Goal: Transaction & Acquisition: Purchase product/service

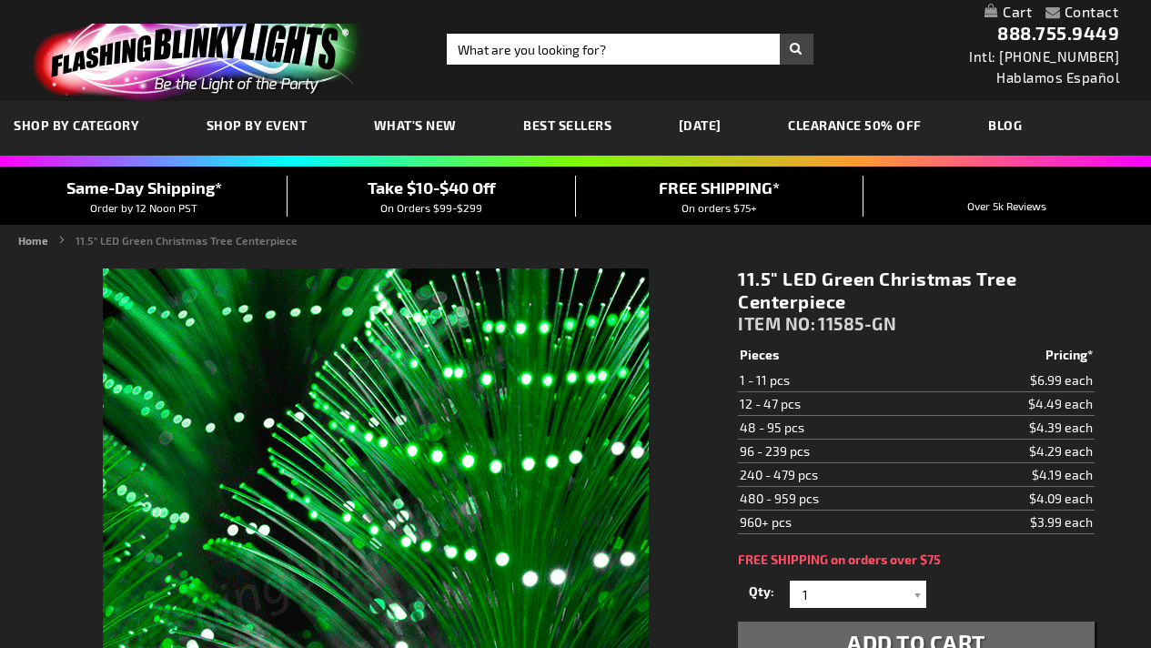
scroll to position [197, 0]
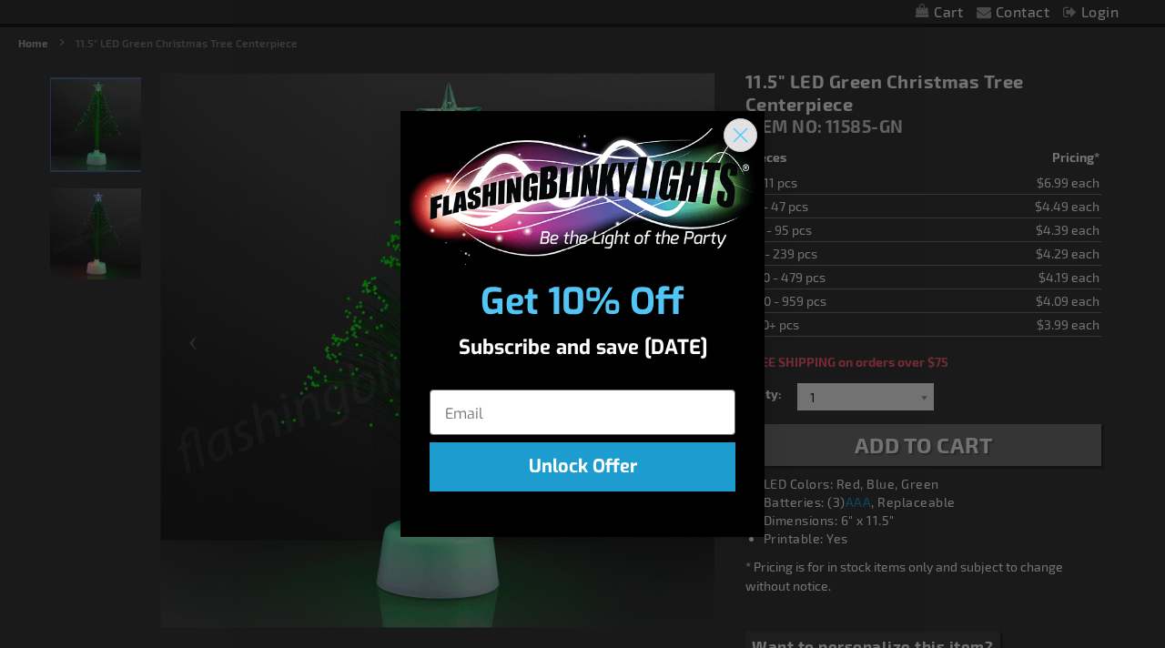
click at [736, 138] on icon "Close dialog" at bounding box center [740, 134] width 13 height 13
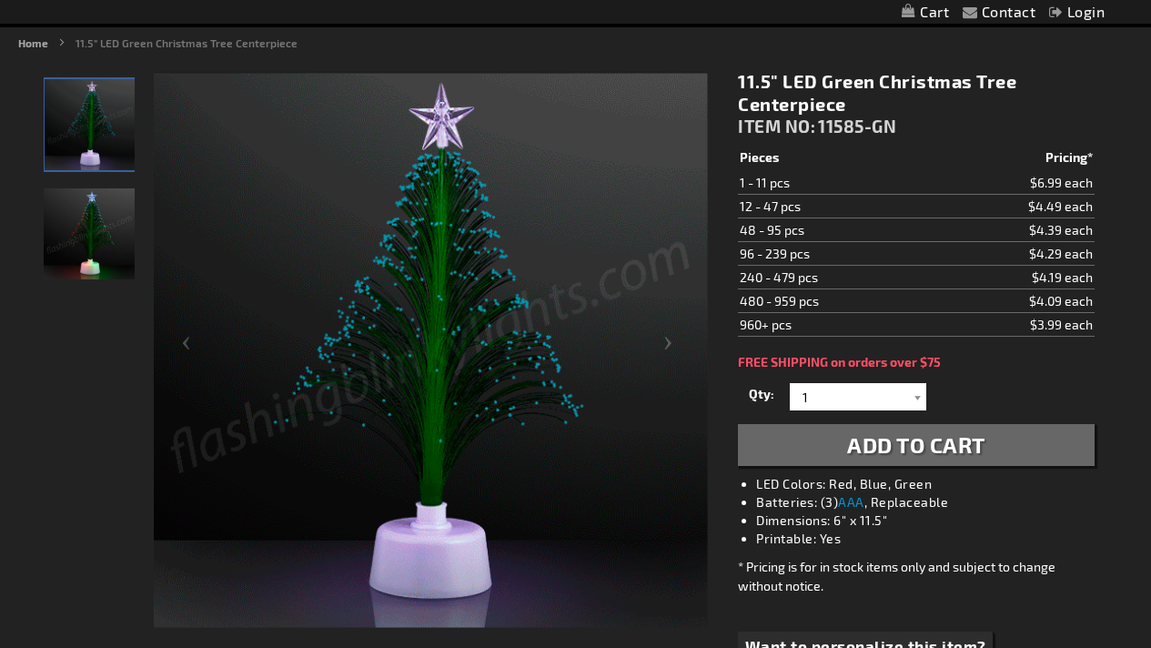
scroll to position [0, 0]
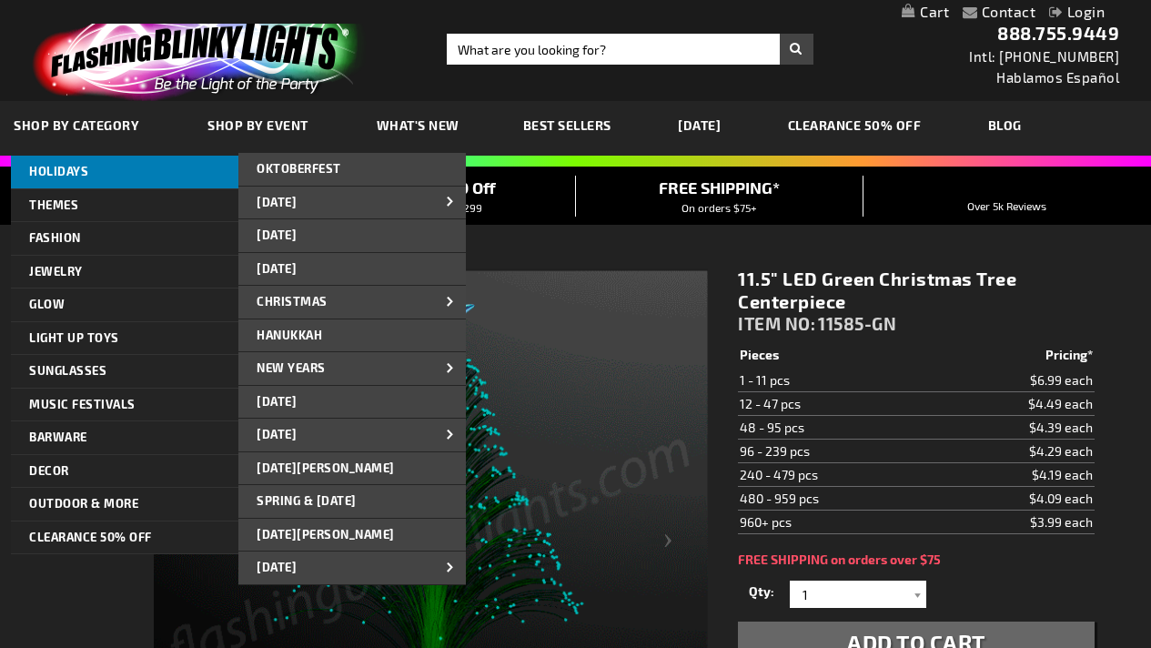
click at [67, 167] on span "HOLIDAYS" at bounding box center [58, 171] width 59 height 15
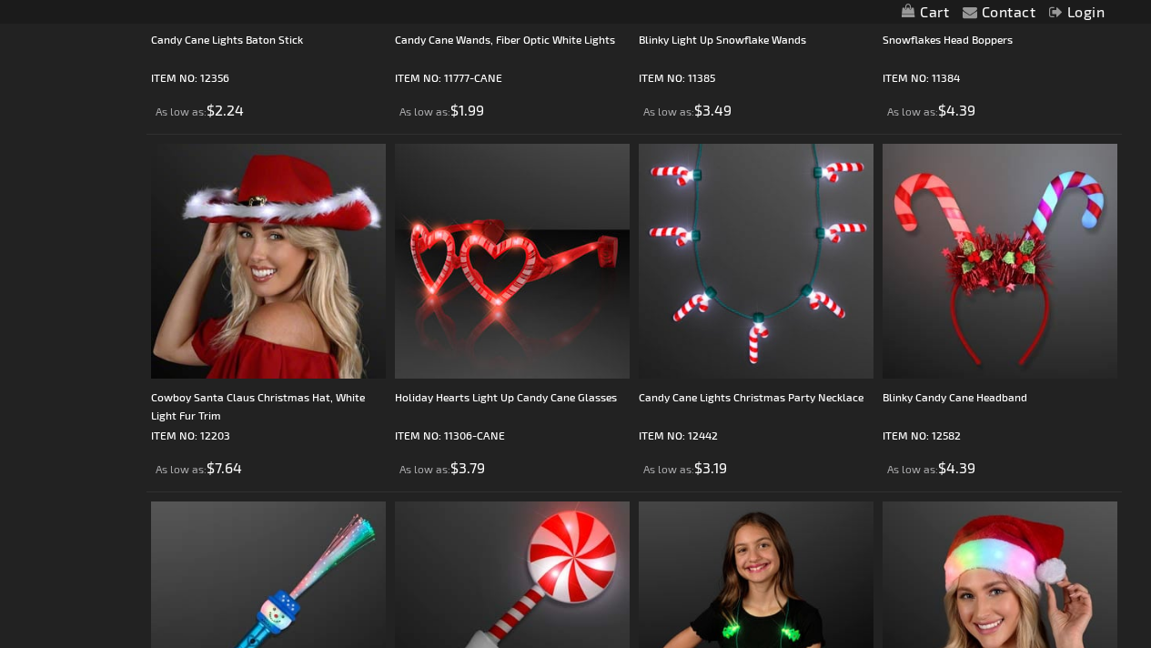
scroll to position [2931, 0]
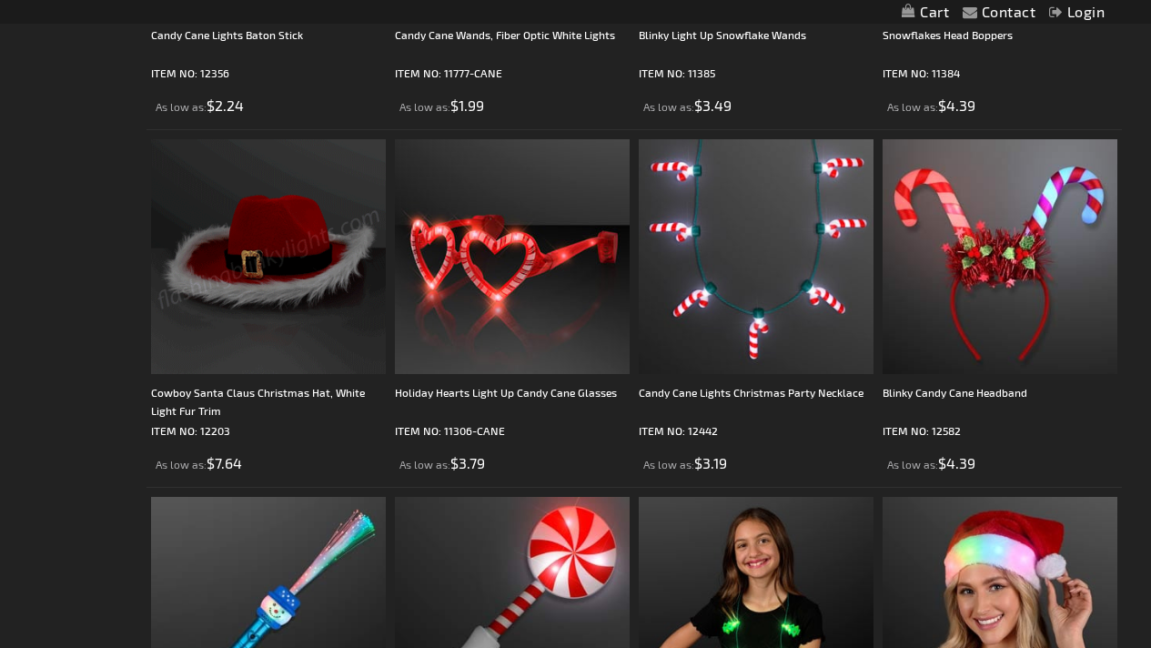
click at [263, 325] on img at bounding box center [268, 256] width 235 height 235
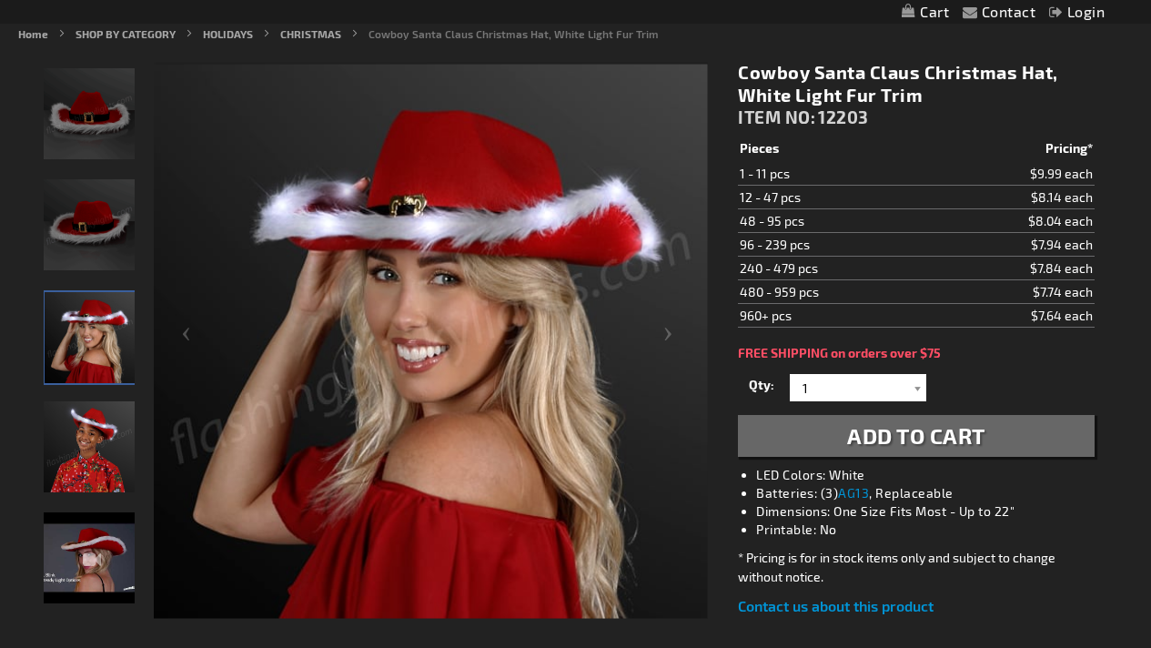
scroll to position [214, 0]
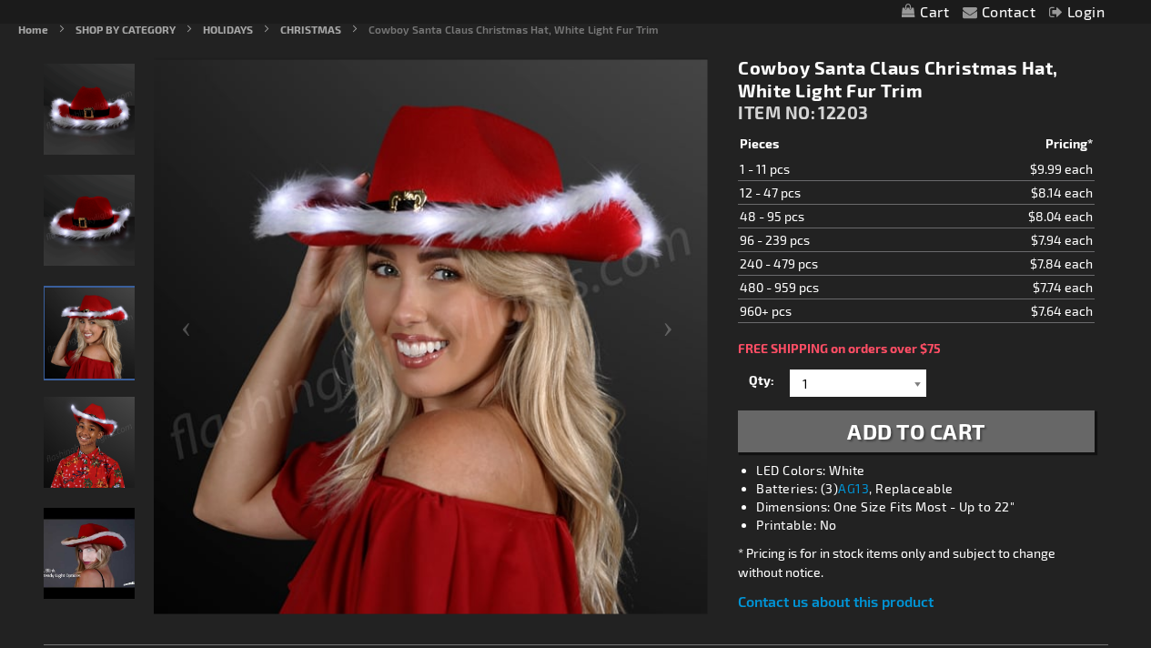
click at [914, 380] on div at bounding box center [917, 383] width 18 height 27
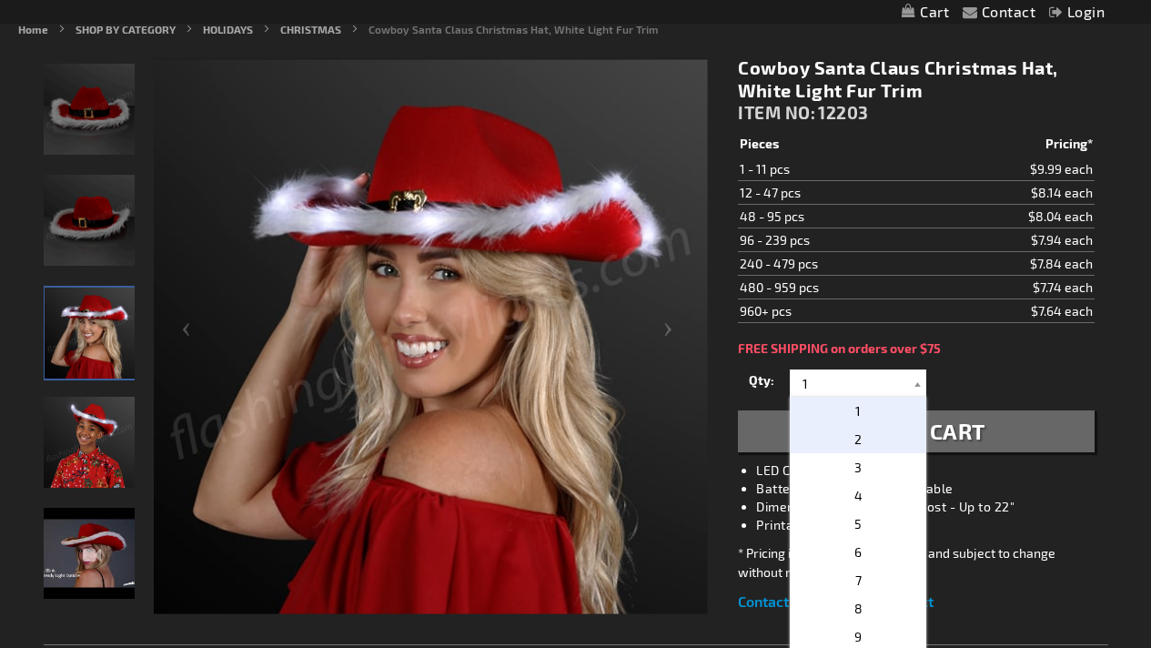
click at [870, 438] on p "2" at bounding box center [858, 439] width 137 height 28
type input "2"
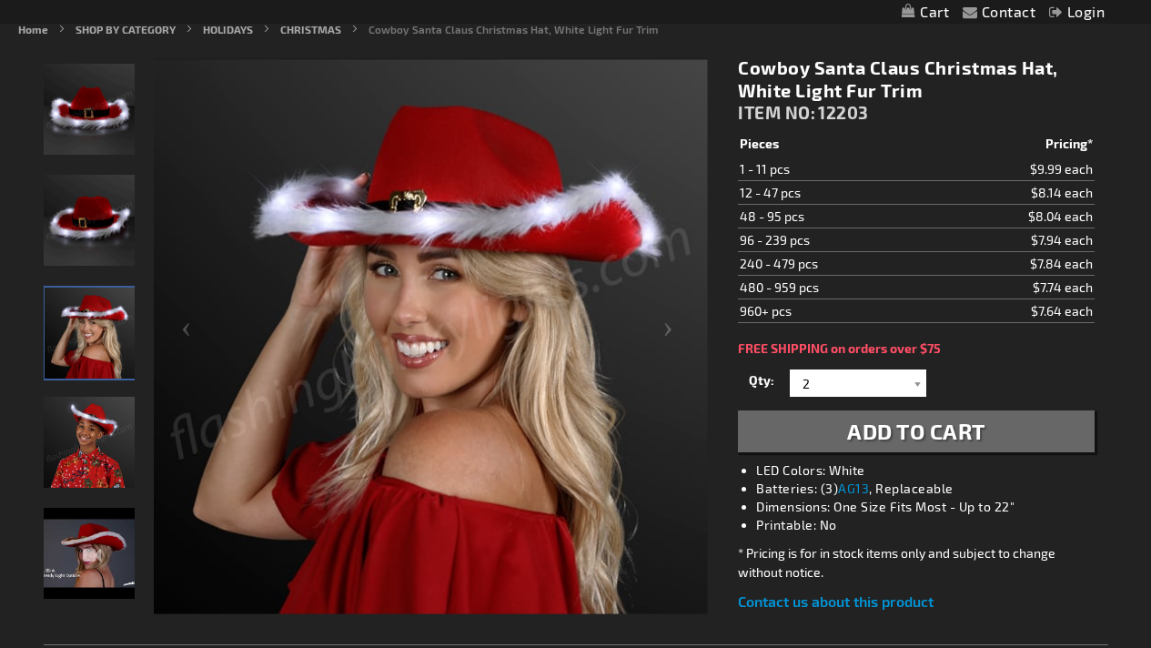
click at [870, 438] on span "Add to Cart" at bounding box center [916, 431] width 138 height 26
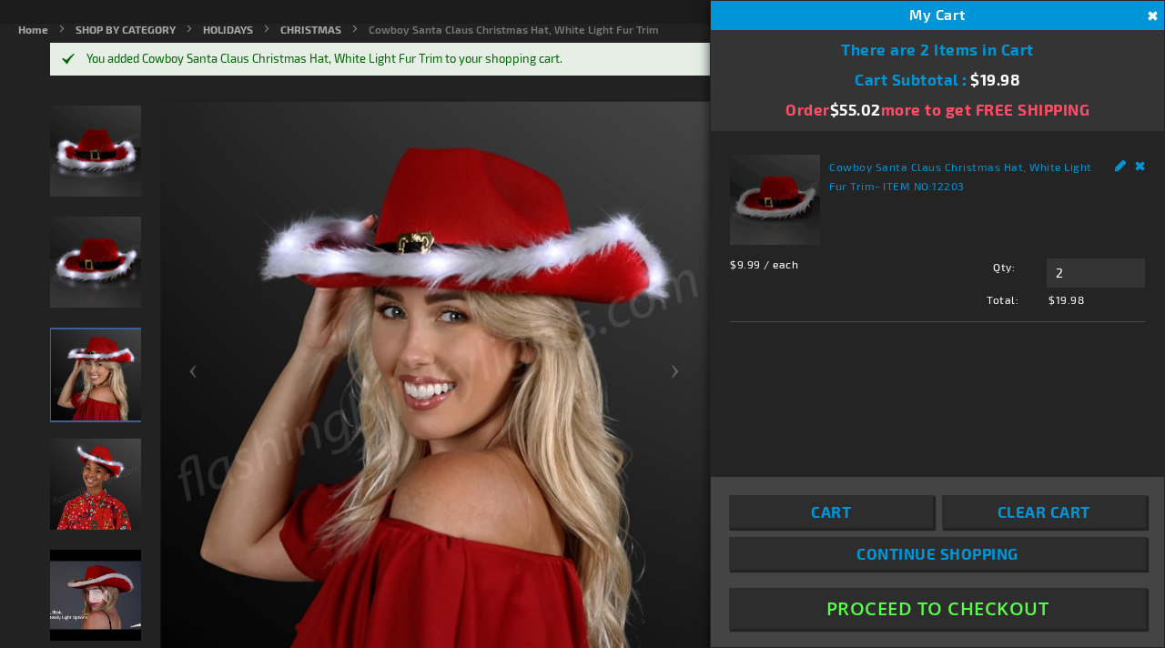
click at [1150, 16] on button "Close" at bounding box center [1150, 16] width 20 height 20
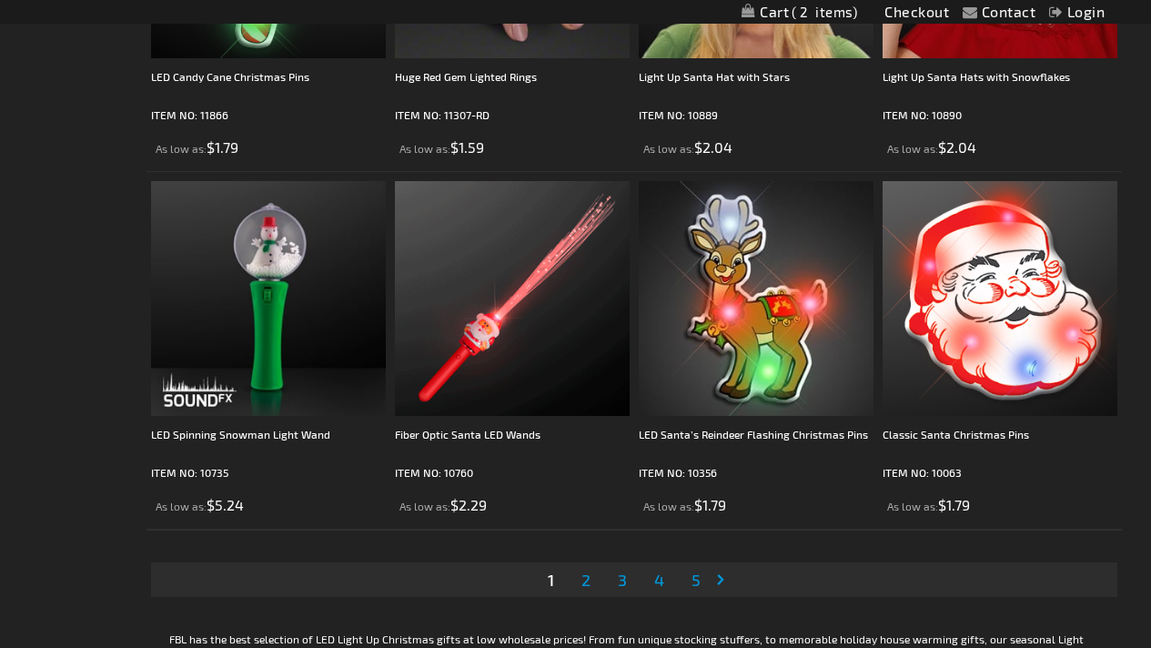
scroll to position [5393, 0]
click at [721, 581] on link "Page Next" at bounding box center [724, 578] width 18 height 27
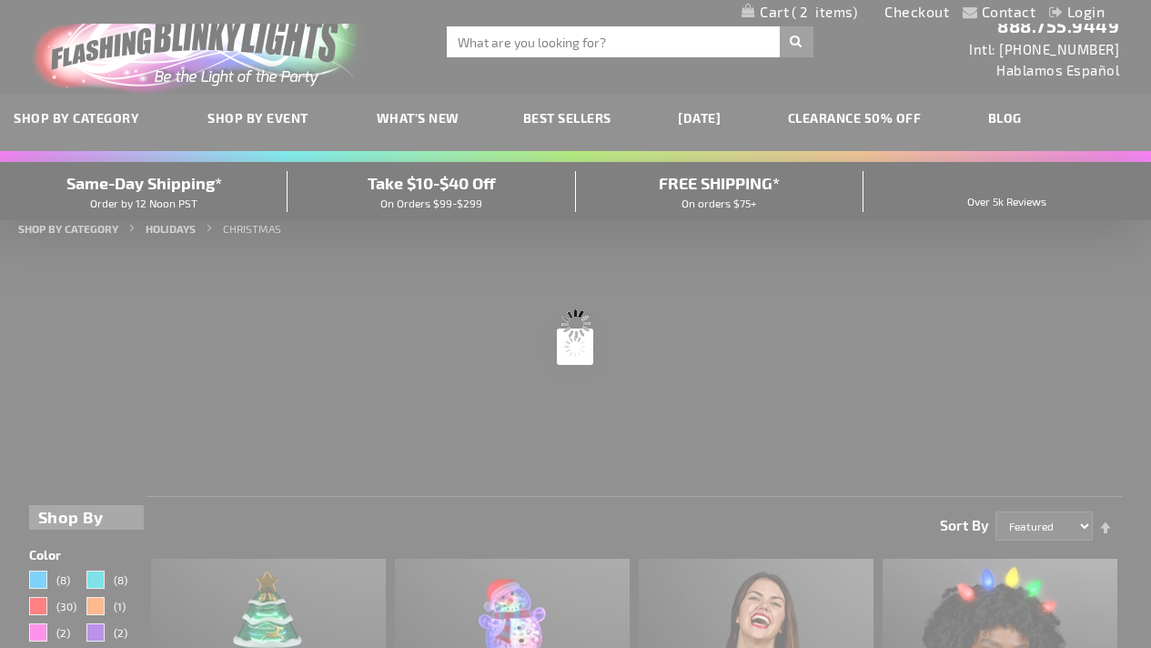
scroll to position [0, 0]
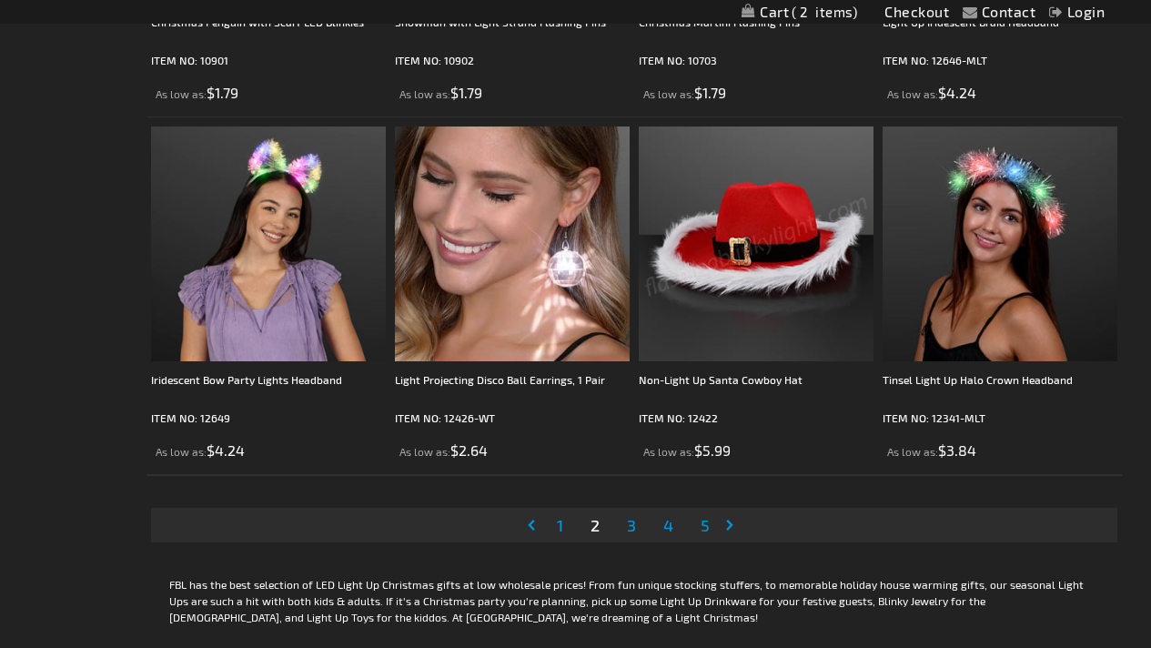
scroll to position [5448, 0]
click at [731, 523] on link "Page Next" at bounding box center [733, 524] width 18 height 27
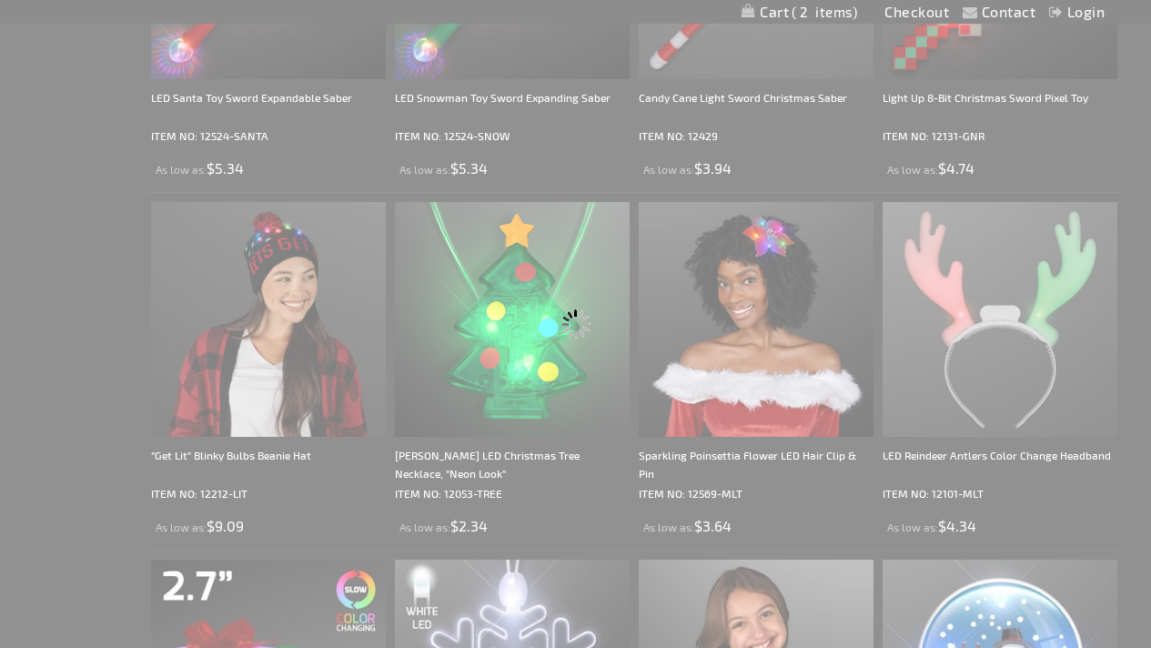
scroll to position [0, 0]
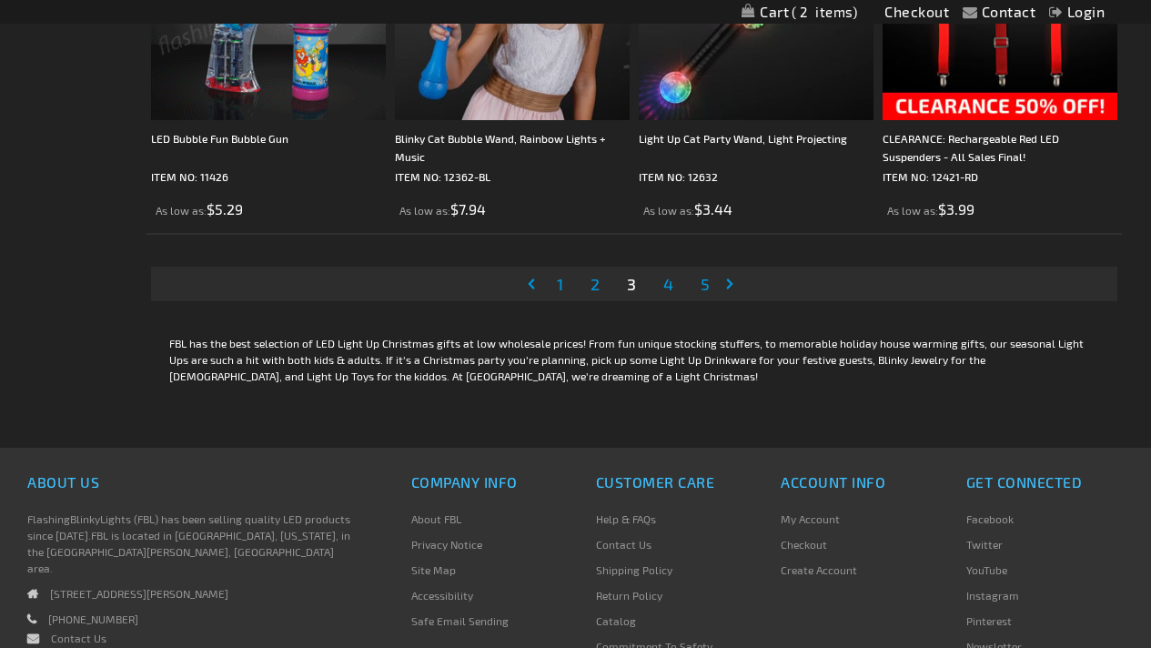
scroll to position [5594, 0]
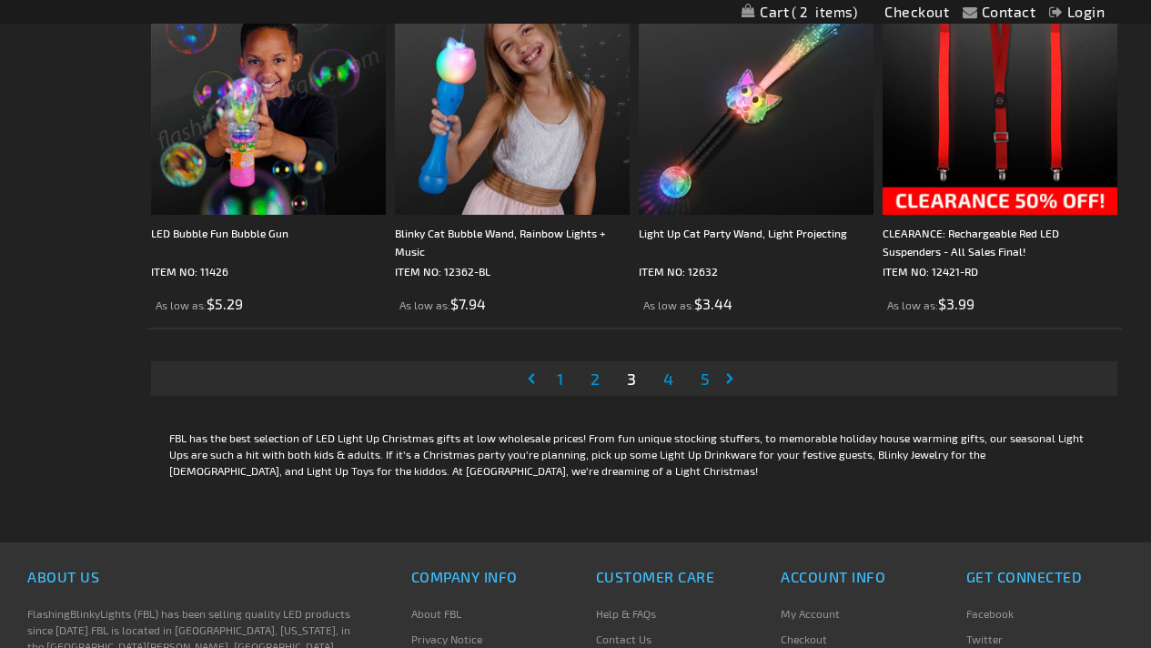
click at [729, 376] on link "Page Next" at bounding box center [733, 378] width 18 height 27
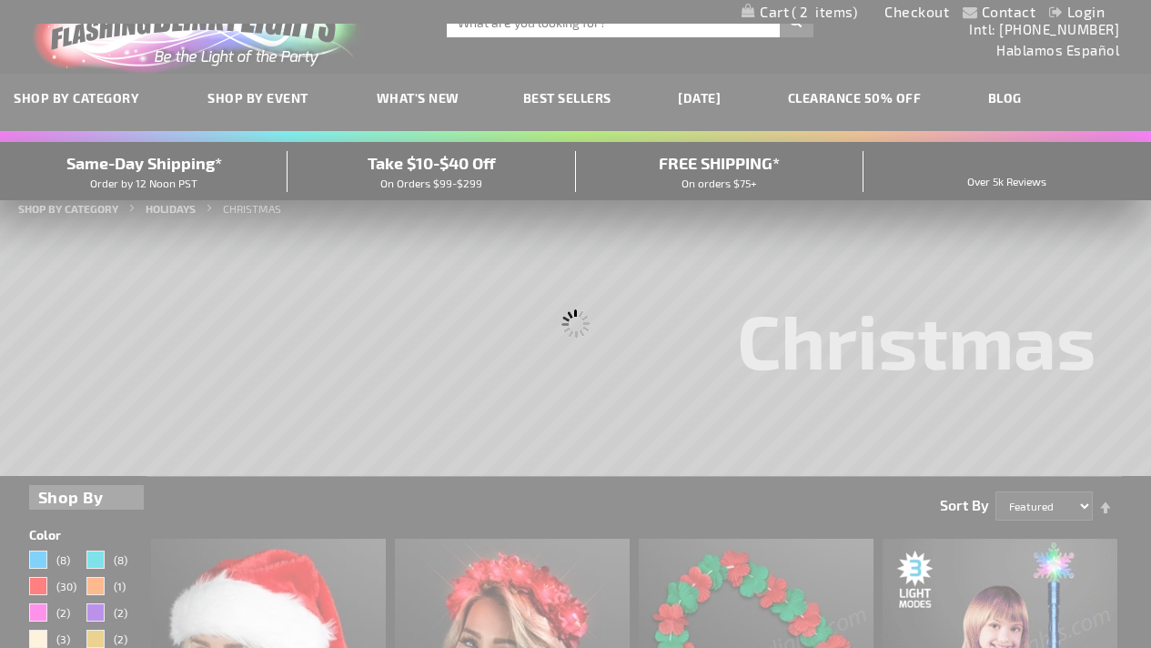
scroll to position [0, 0]
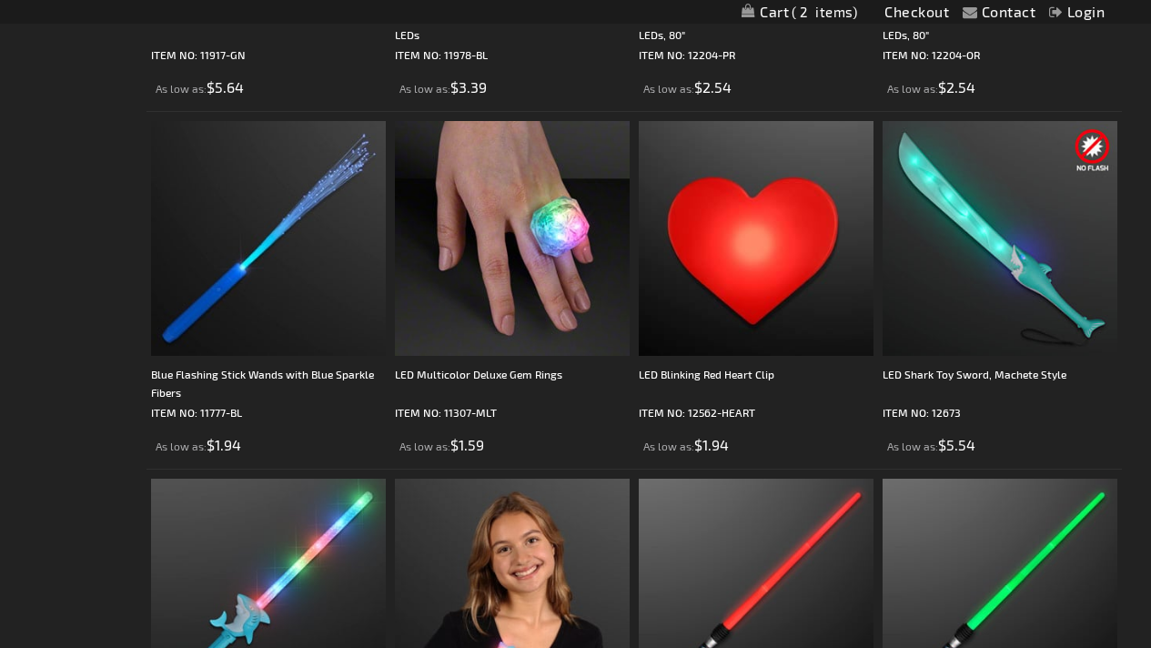
scroll to position [2960, 0]
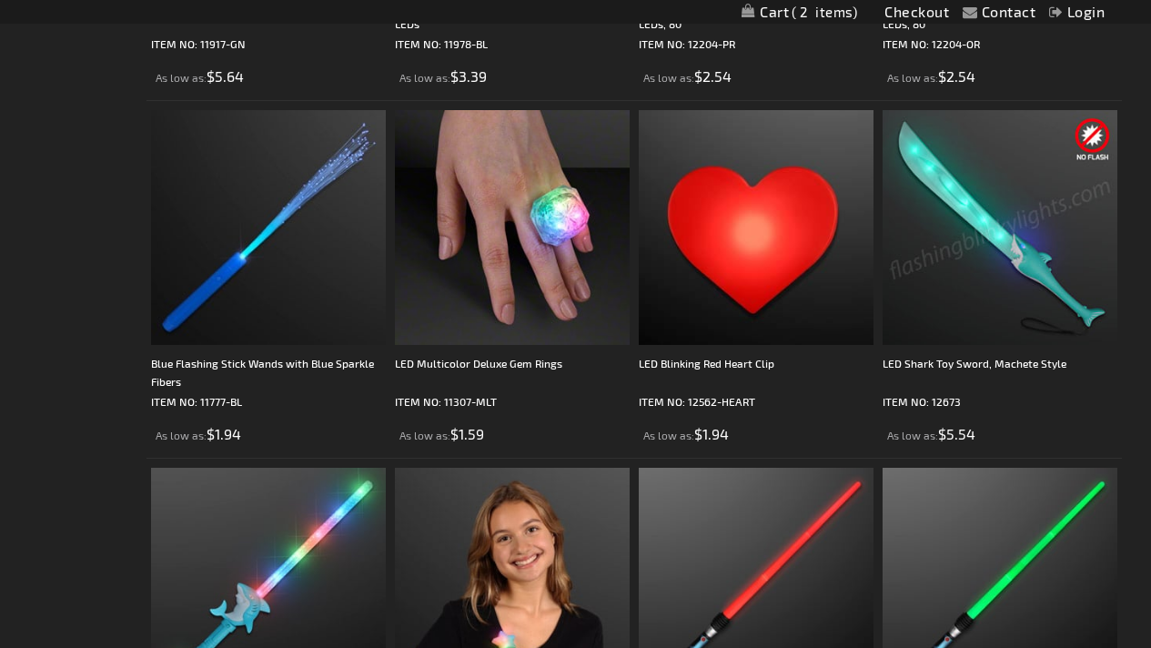
click at [1010, 242] on img at bounding box center [1000, 227] width 235 height 235
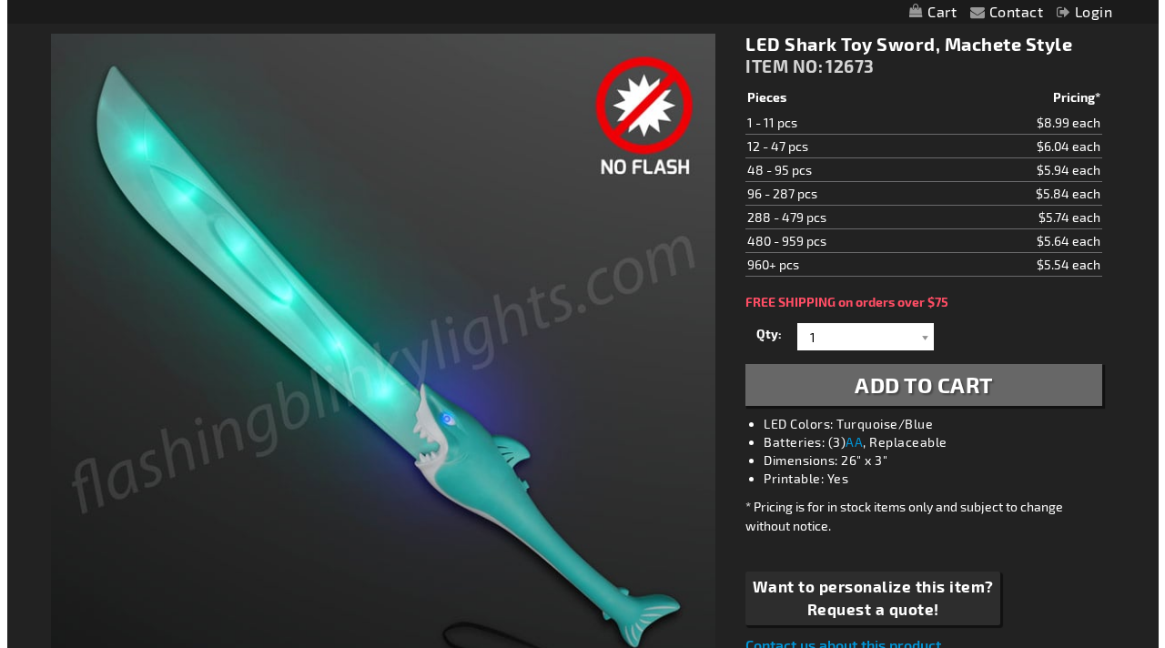
scroll to position [238, 0]
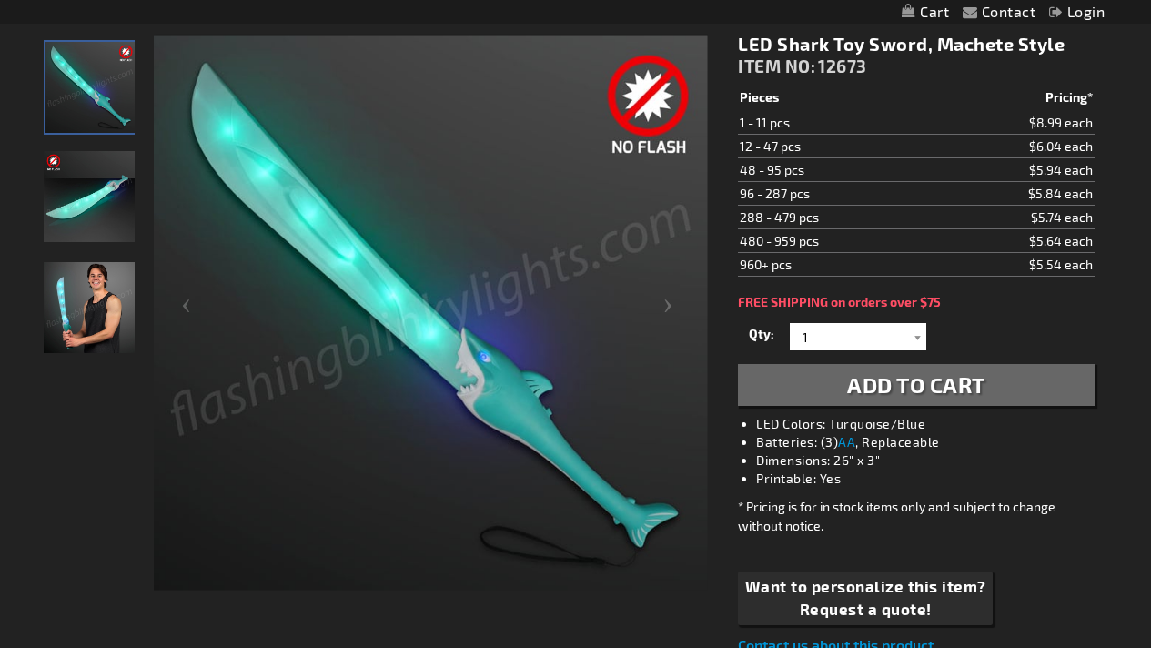
click at [946, 390] on span "Add to Cart" at bounding box center [916, 384] width 138 height 26
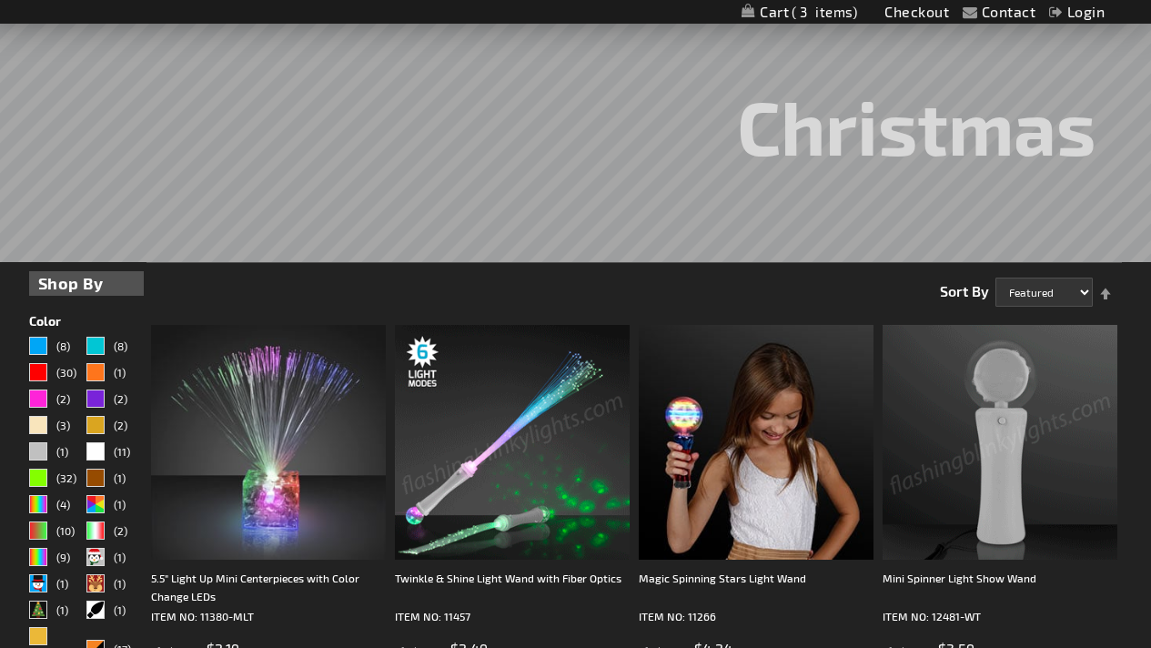
scroll to position [248, 0]
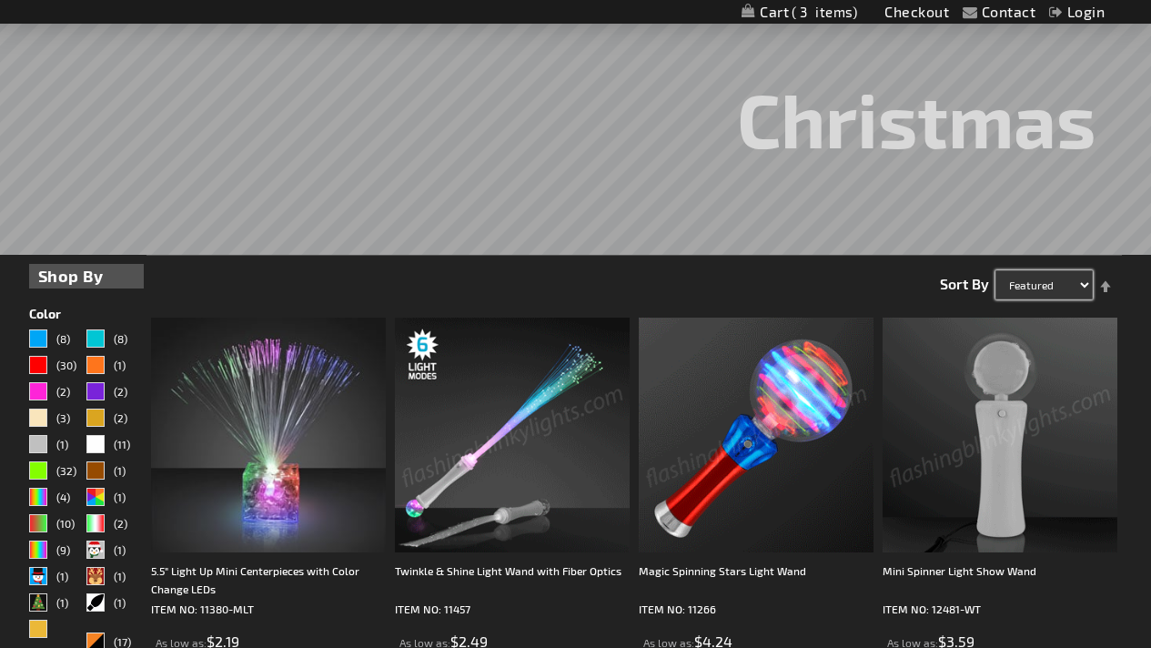
click at [1084, 289] on select "Featured Name Price Best Sellers" at bounding box center [1044, 284] width 97 height 29
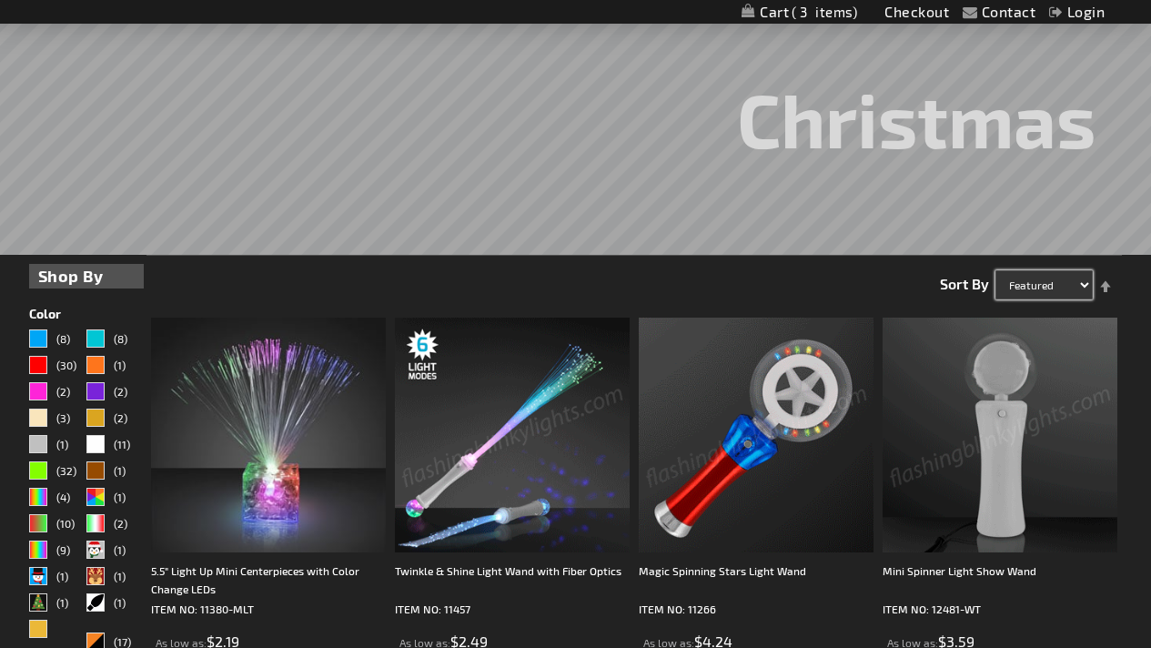
select select "price"
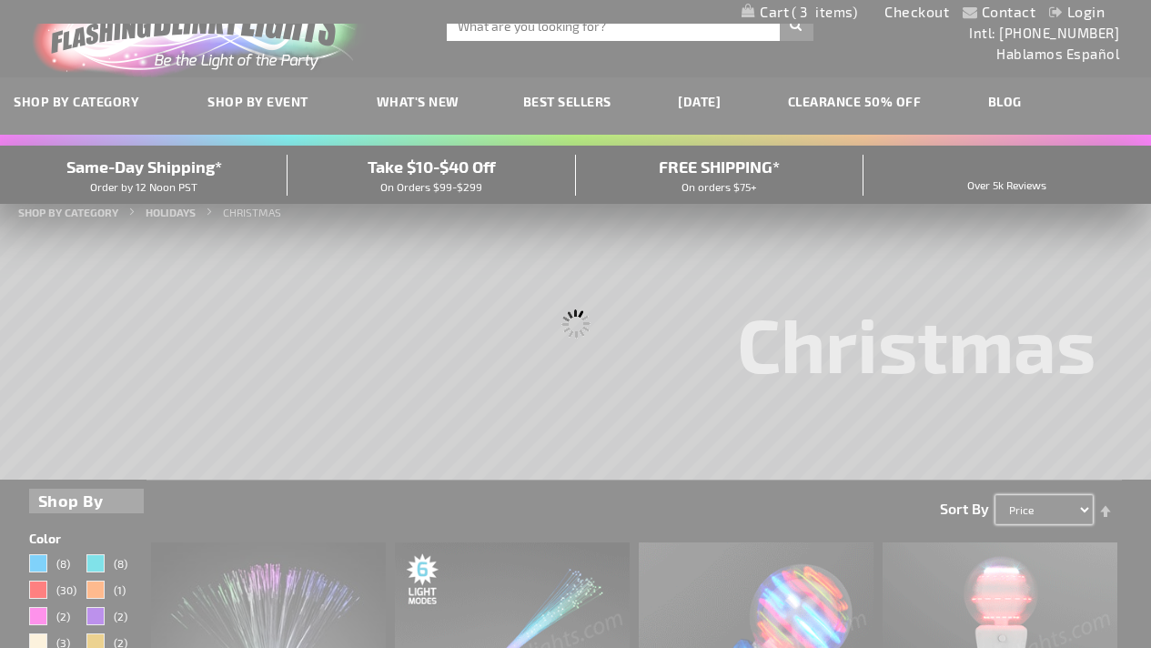
scroll to position [0, 0]
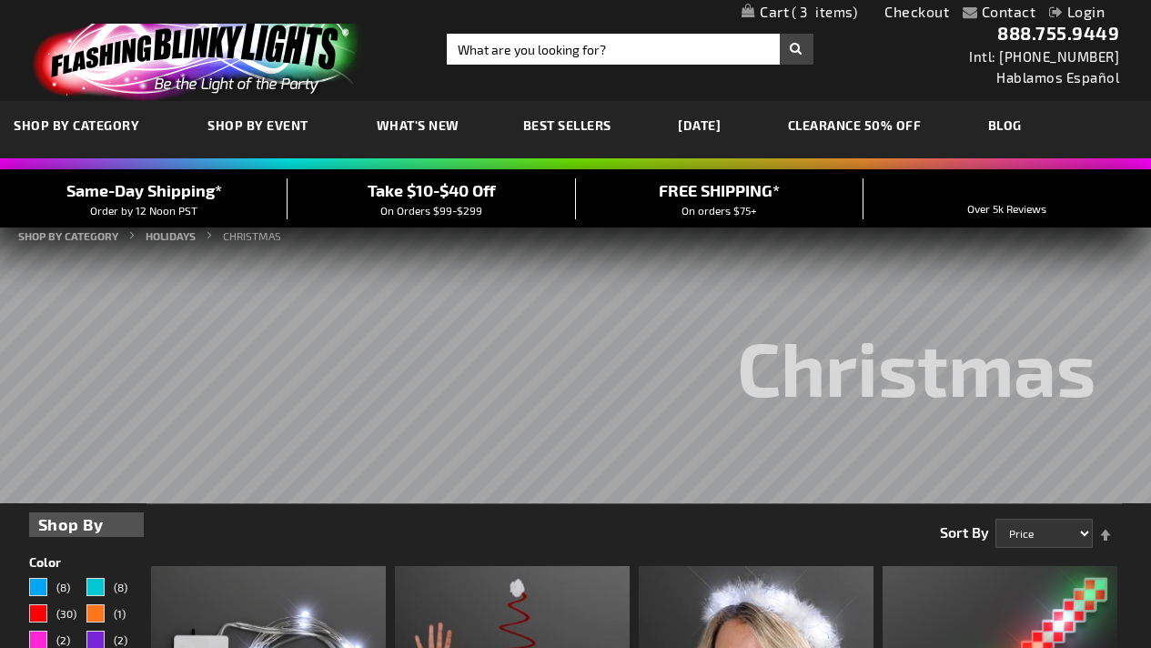
scroll to position [268, 0]
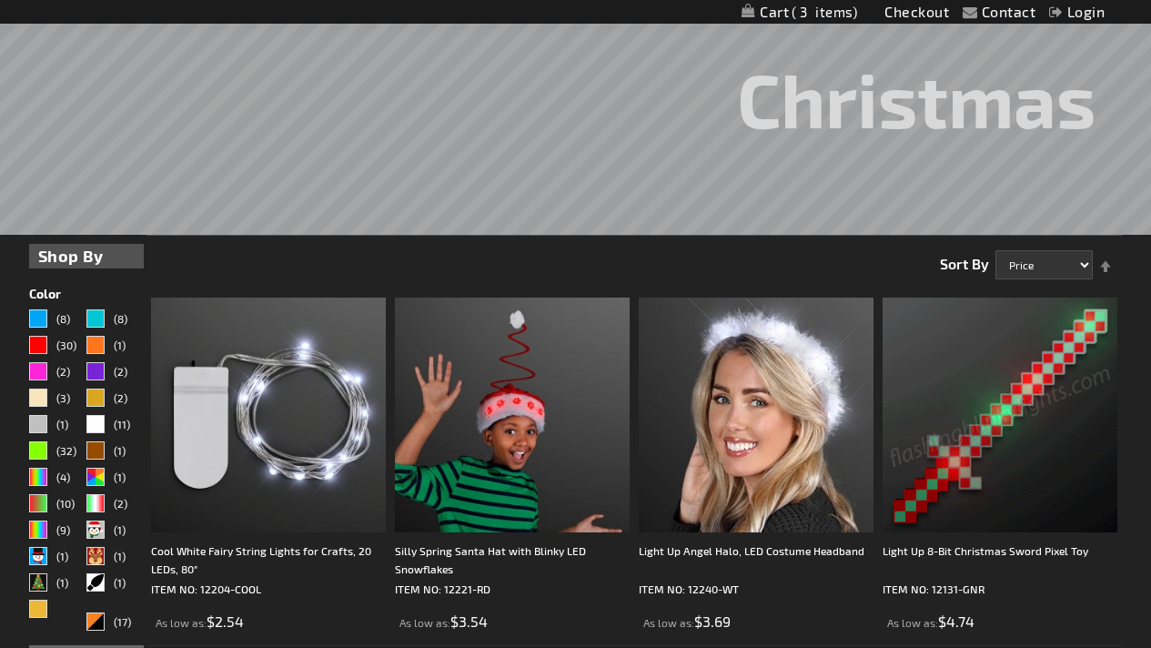
click at [1106, 270] on link "Set Descending Direction" at bounding box center [1105, 256] width 25 height 29
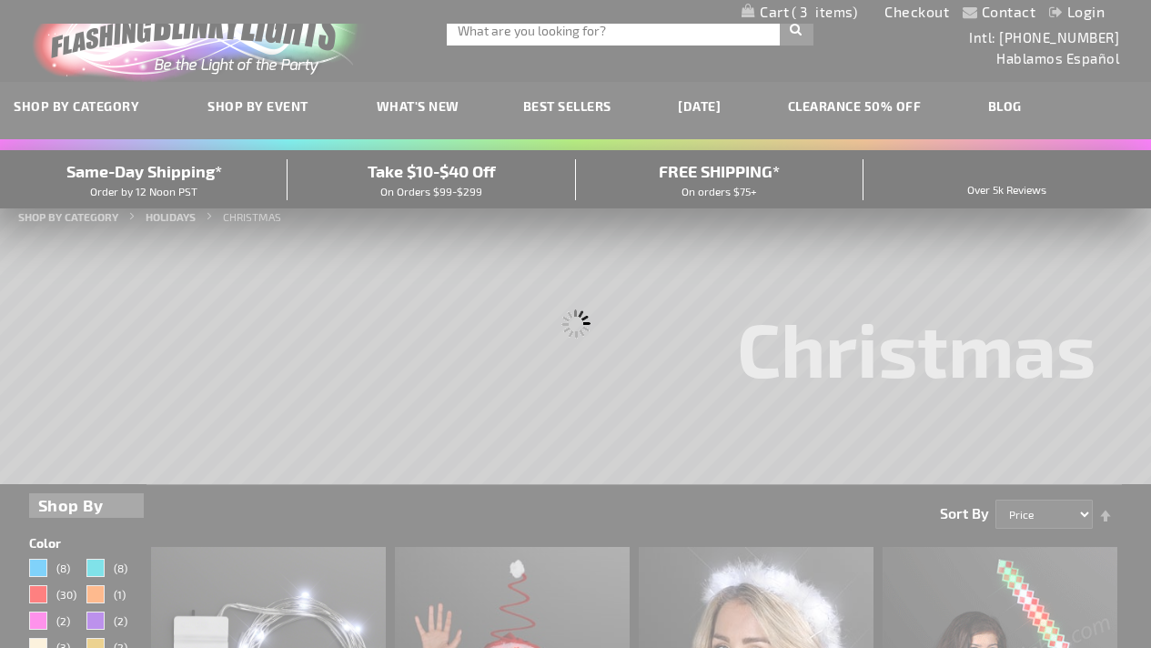
scroll to position [0, 0]
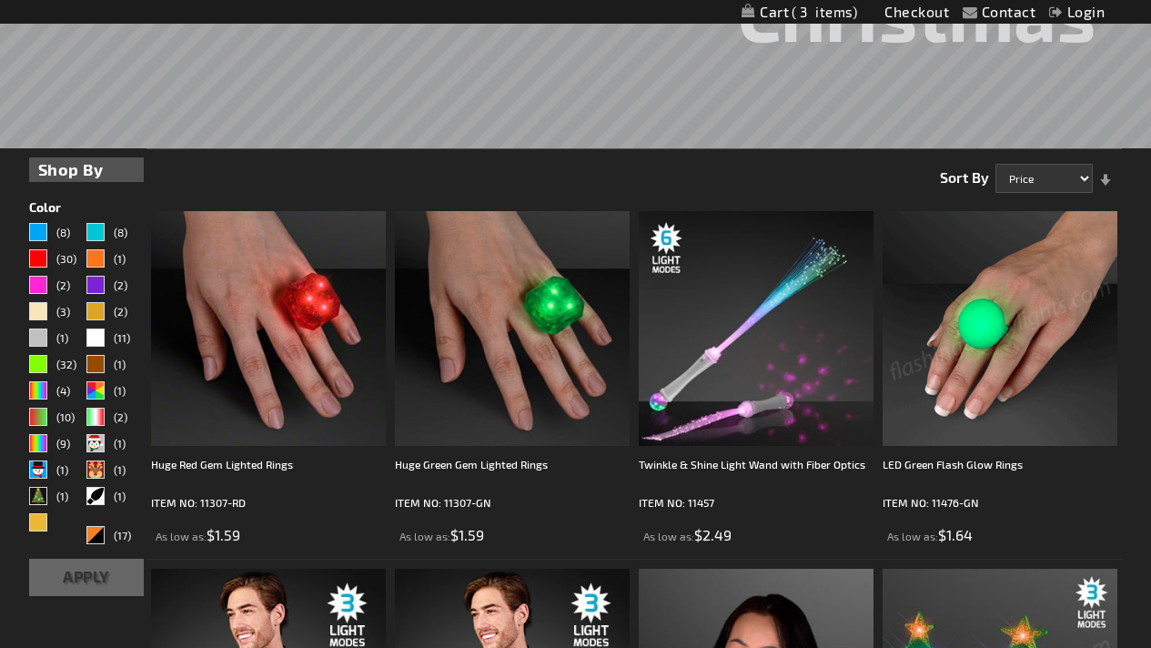
scroll to position [386, 0]
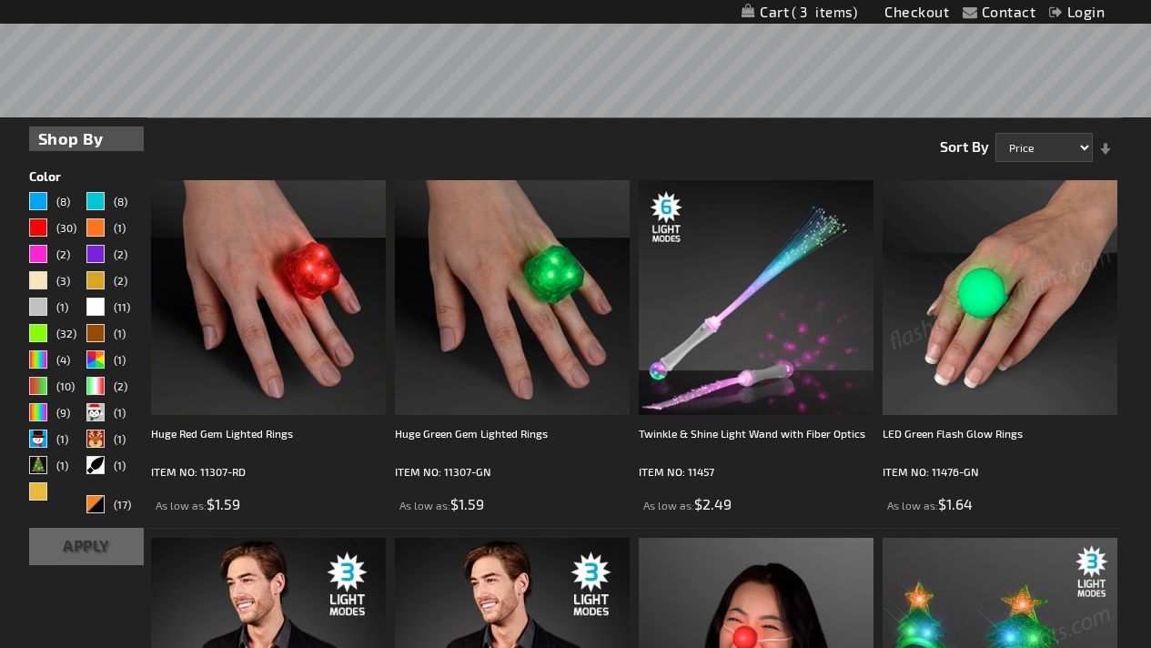
click at [1108, 147] on link "Set Ascending Direction" at bounding box center [1105, 139] width 25 height 29
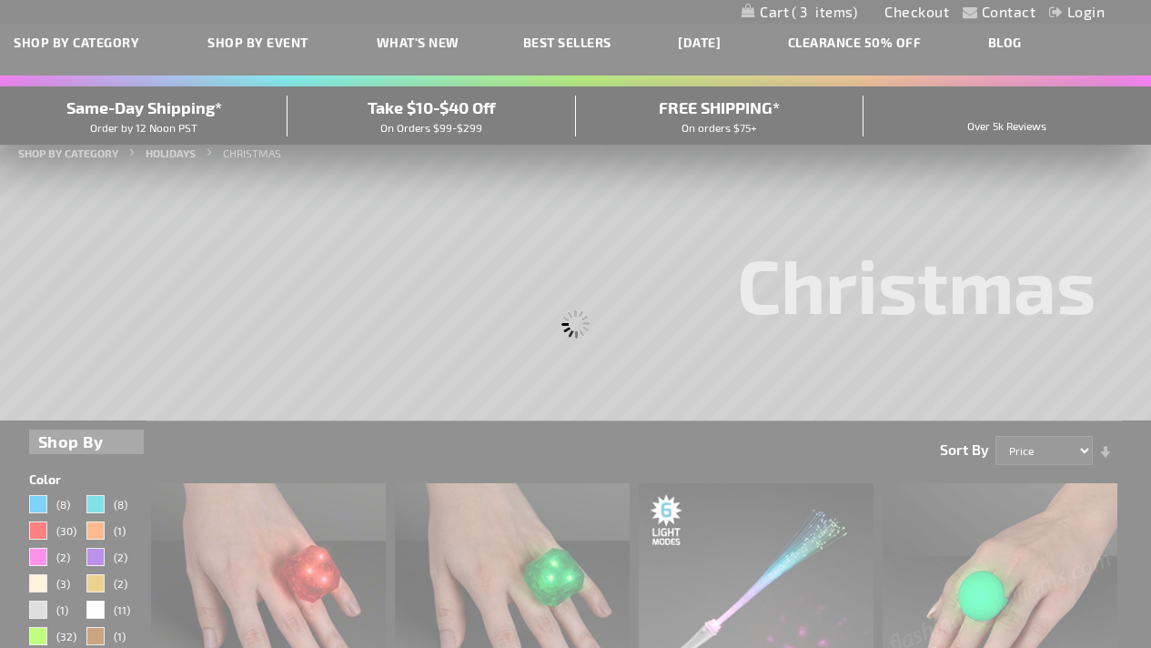
scroll to position [0, 0]
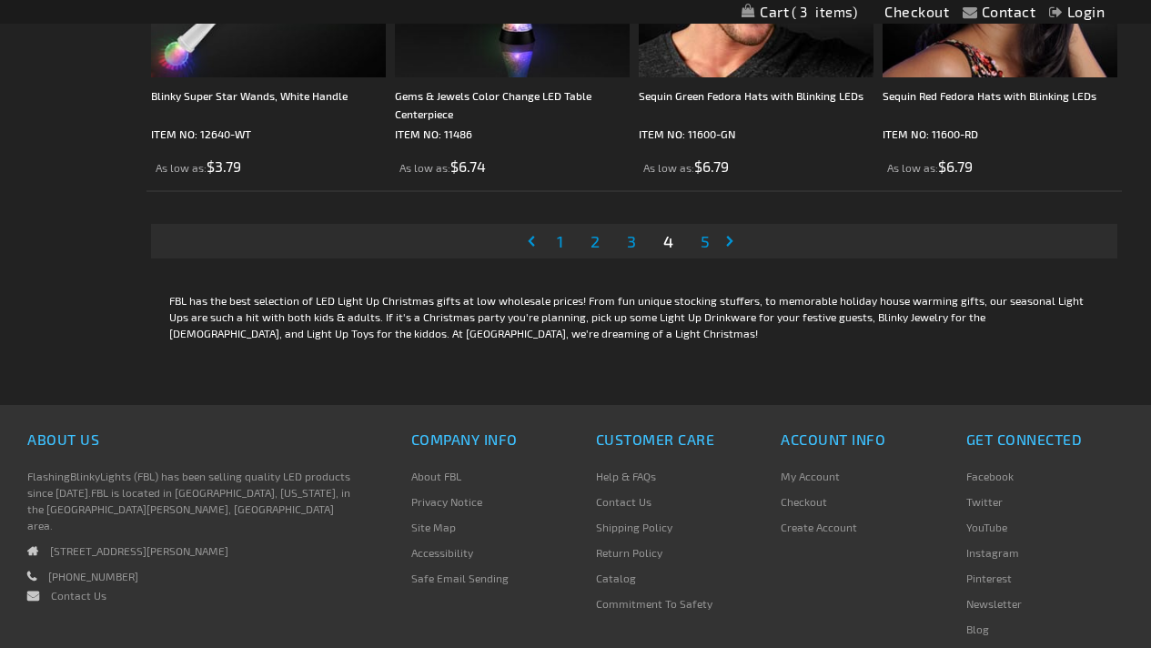
scroll to position [5737, 0]
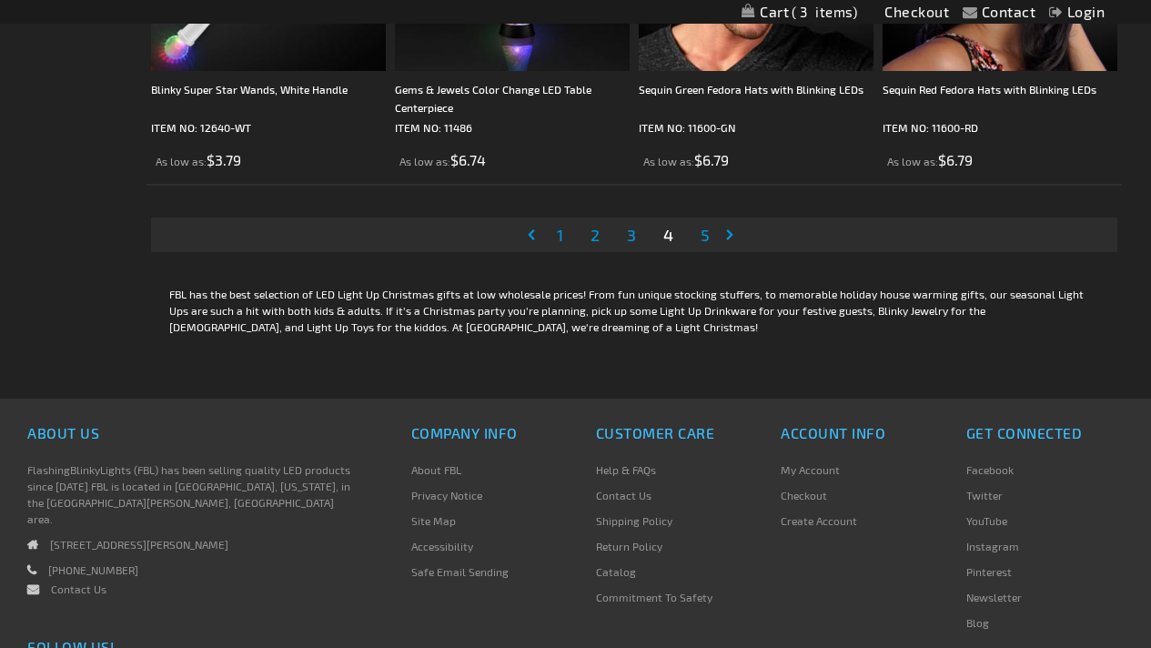
click at [730, 235] on link "Page Next" at bounding box center [733, 234] width 18 height 27
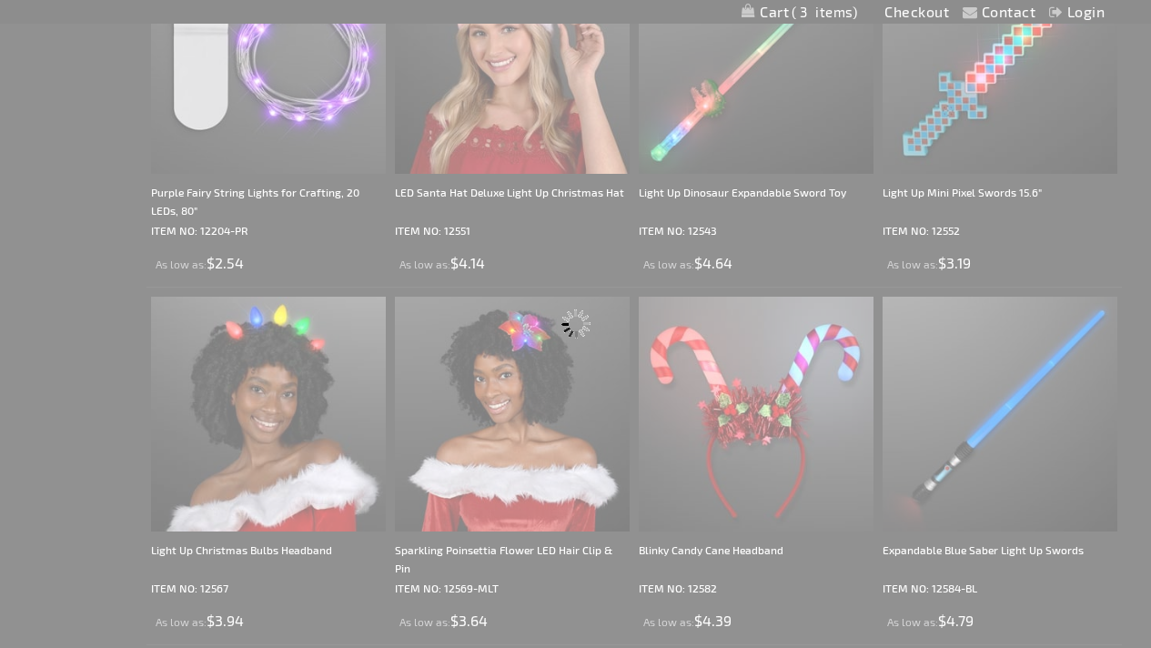
scroll to position [0, 0]
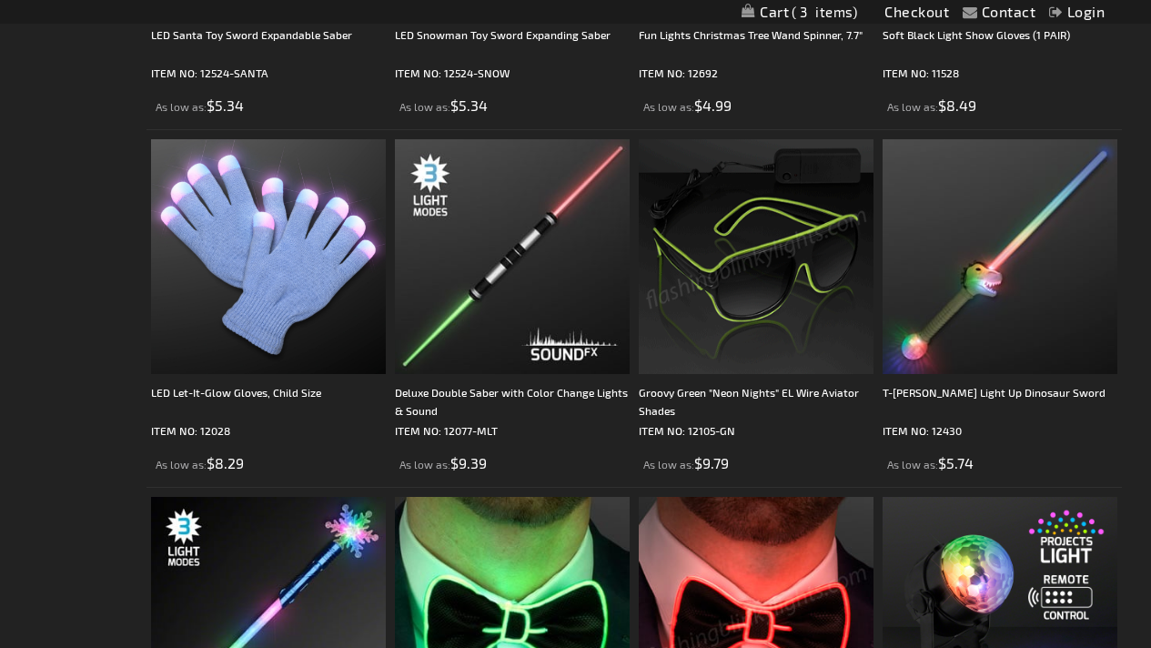
scroll to position [3282, 0]
